Goal: Navigation & Orientation: Find specific page/section

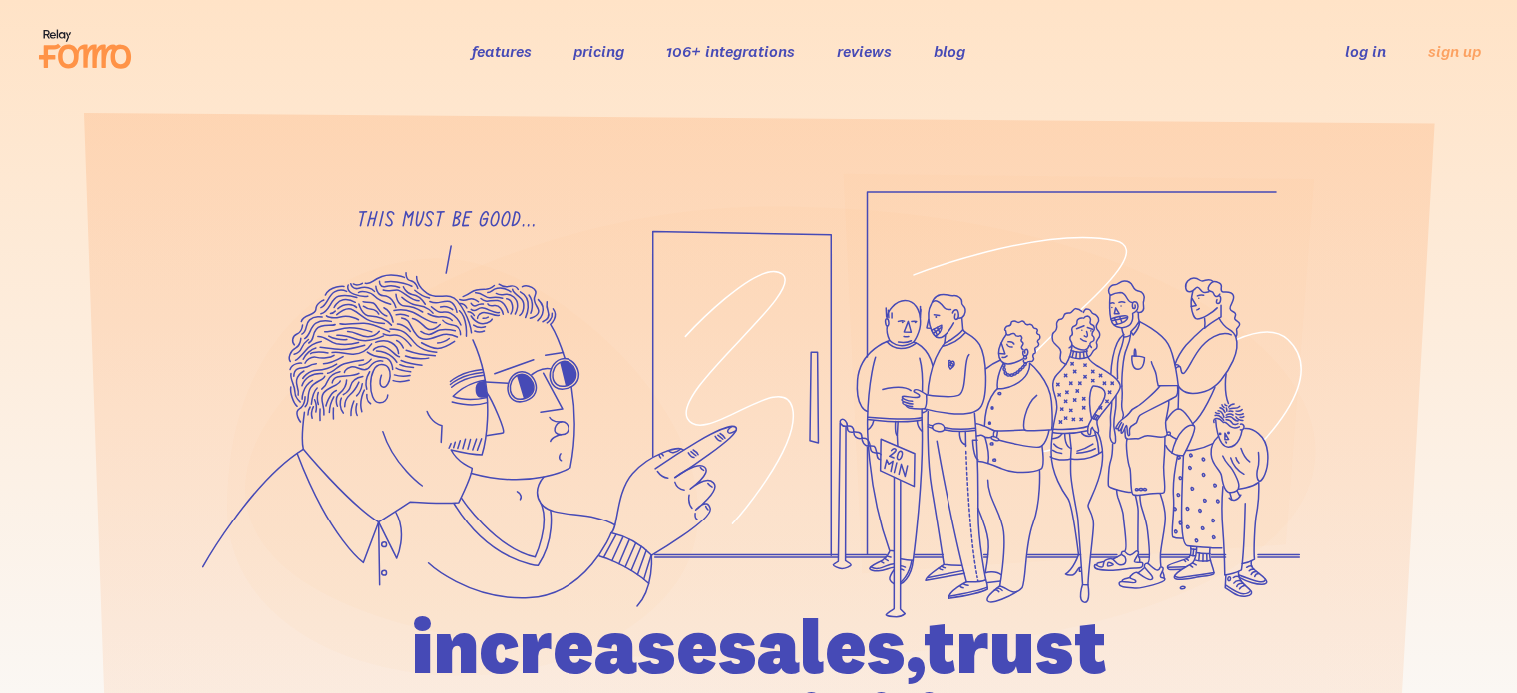
click at [1360, 51] on link "log in" at bounding box center [1365, 51] width 41 height 20
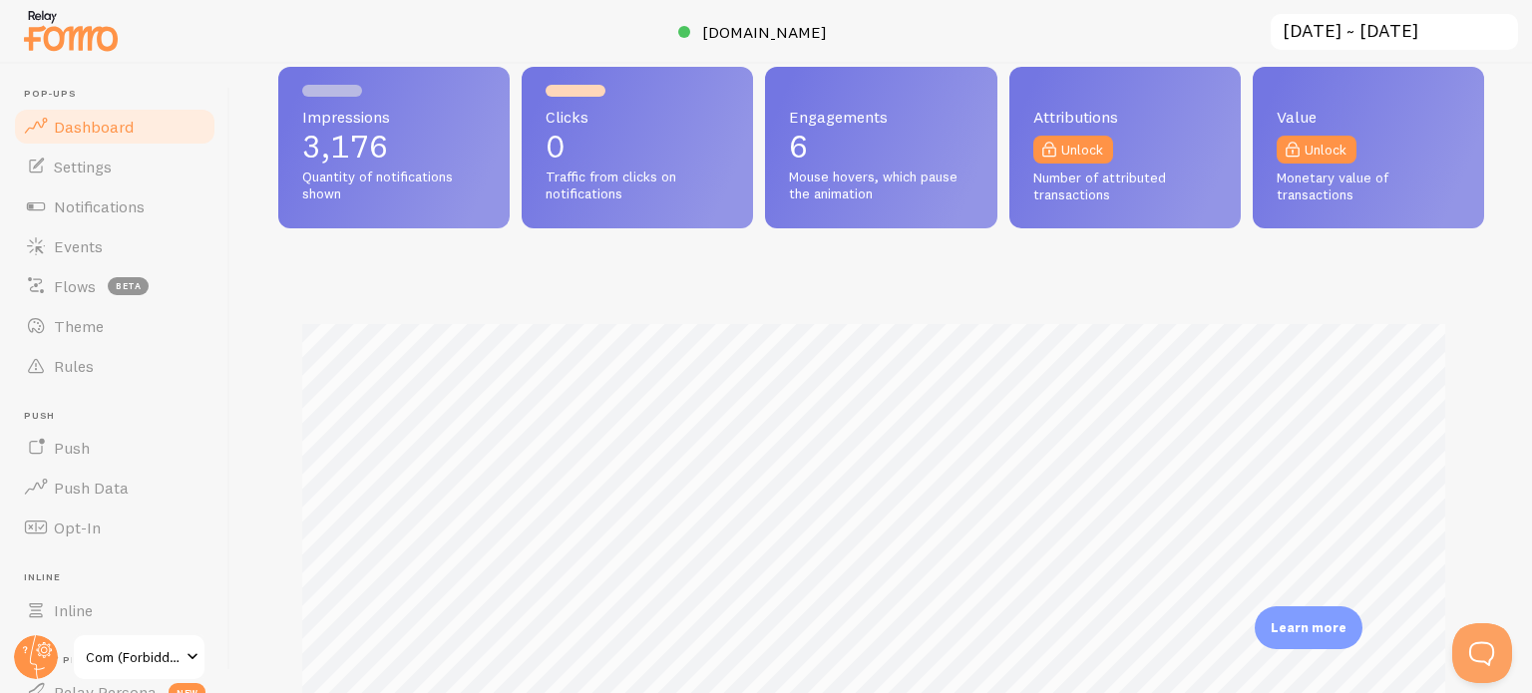
scroll to position [399, 0]
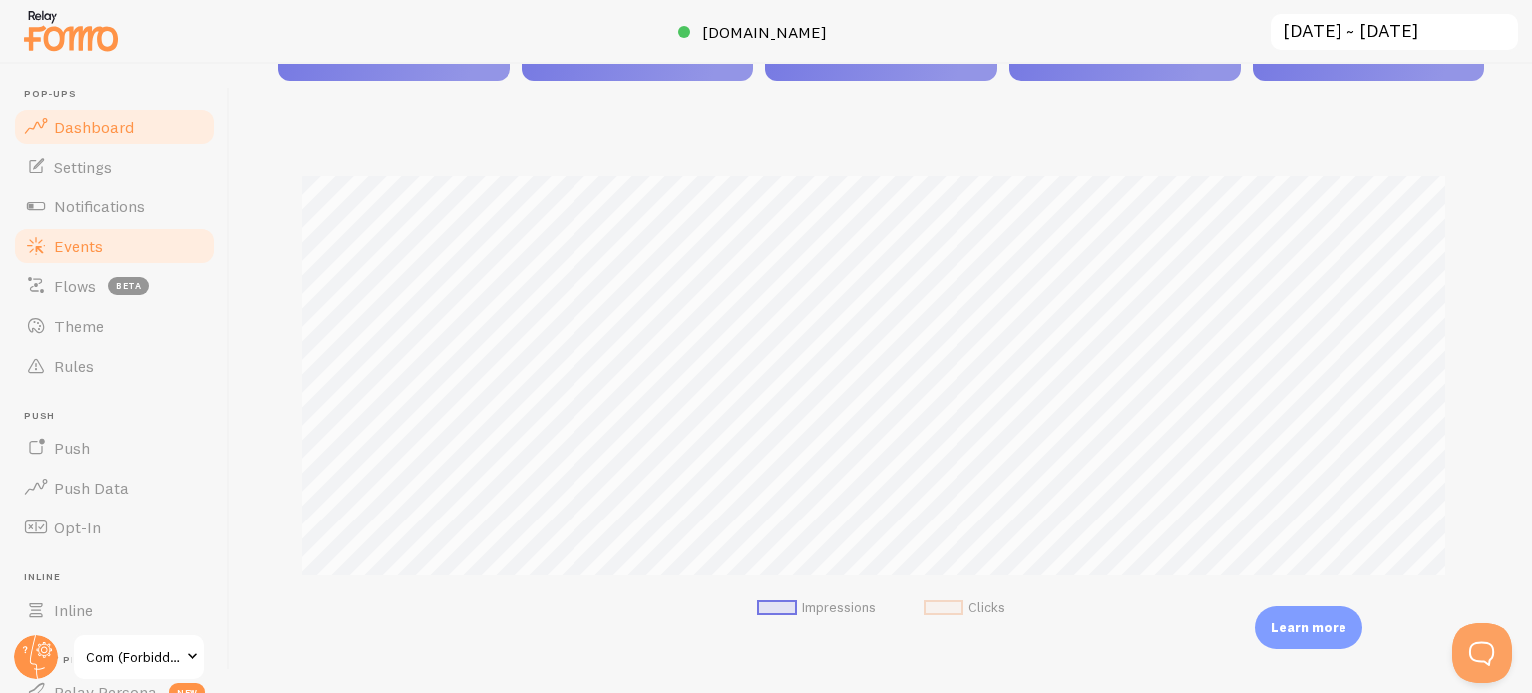
click at [135, 253] on link "Events" at bounding box center [114, 246] width 205 height 40
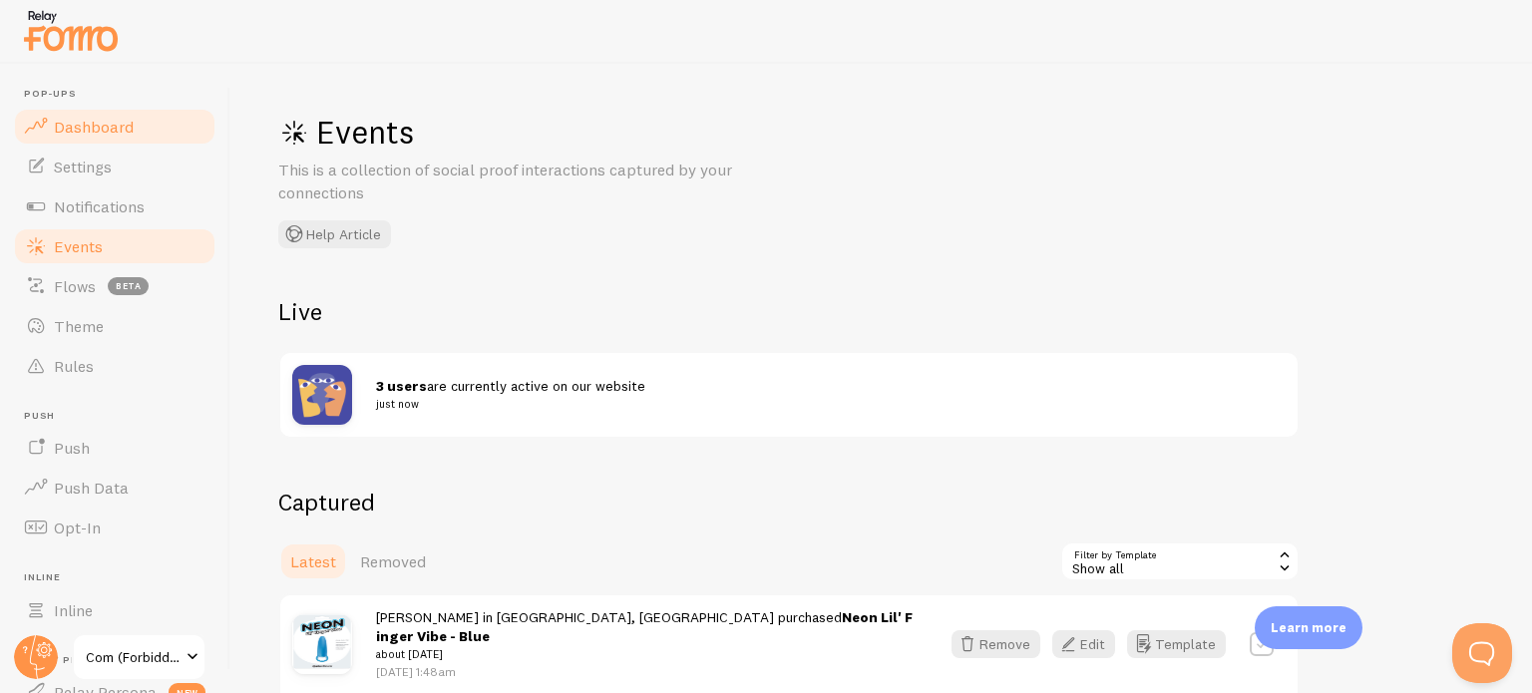
click at [70, 130] on span "Dashboard" at bounding box center [94, 127] width 80 height 20
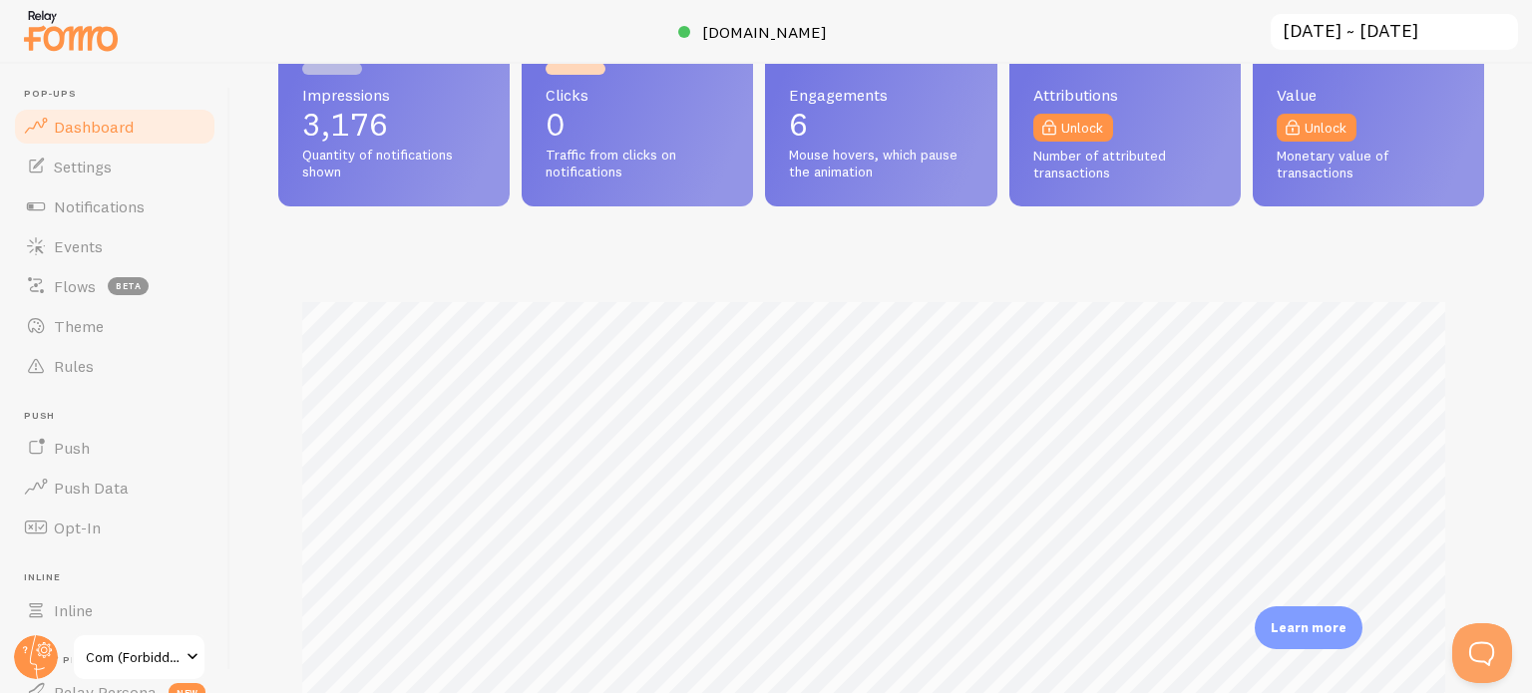
scroll to position [299, 0]
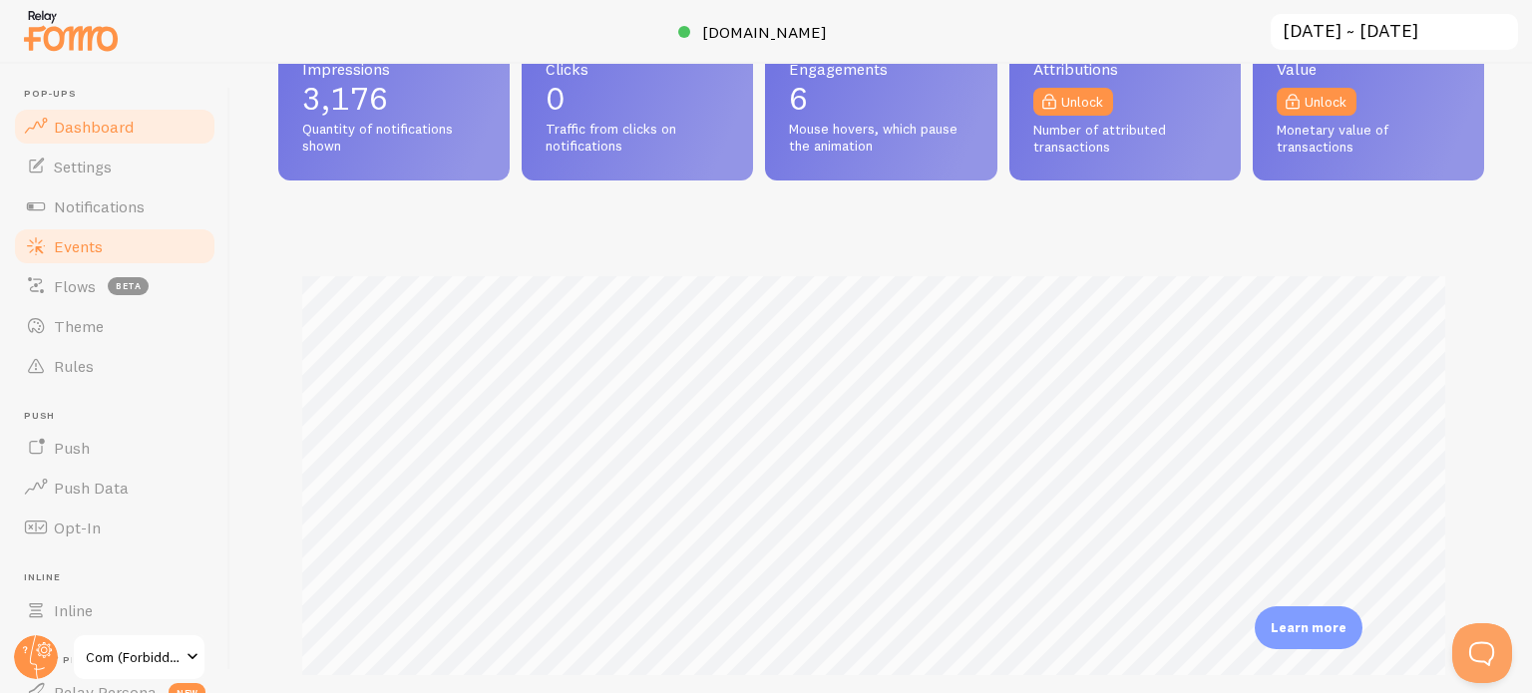
click at [132, 246] on link "Events" at bounding box center [114, 246] width 205 height 40
